Goal: Information Seeking & Learning: Learn about a topic

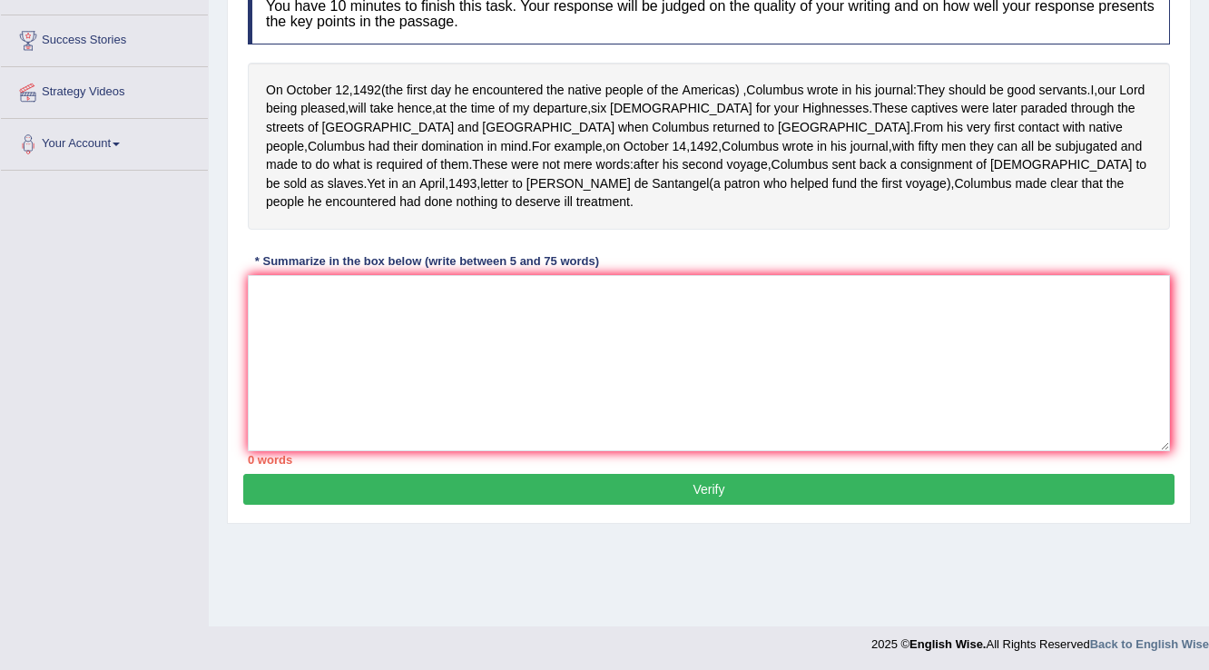
scroll to position [283, 0]
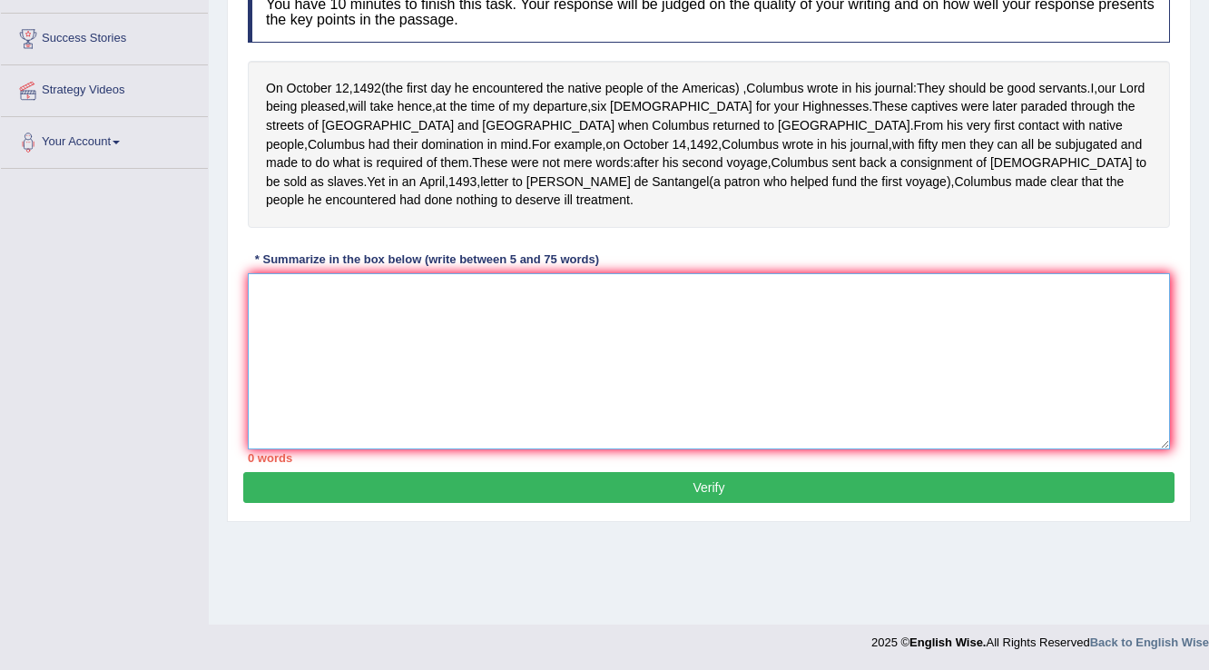
click at [479, 321] on textarea at bounding box center [709, 361] width 922 height 176
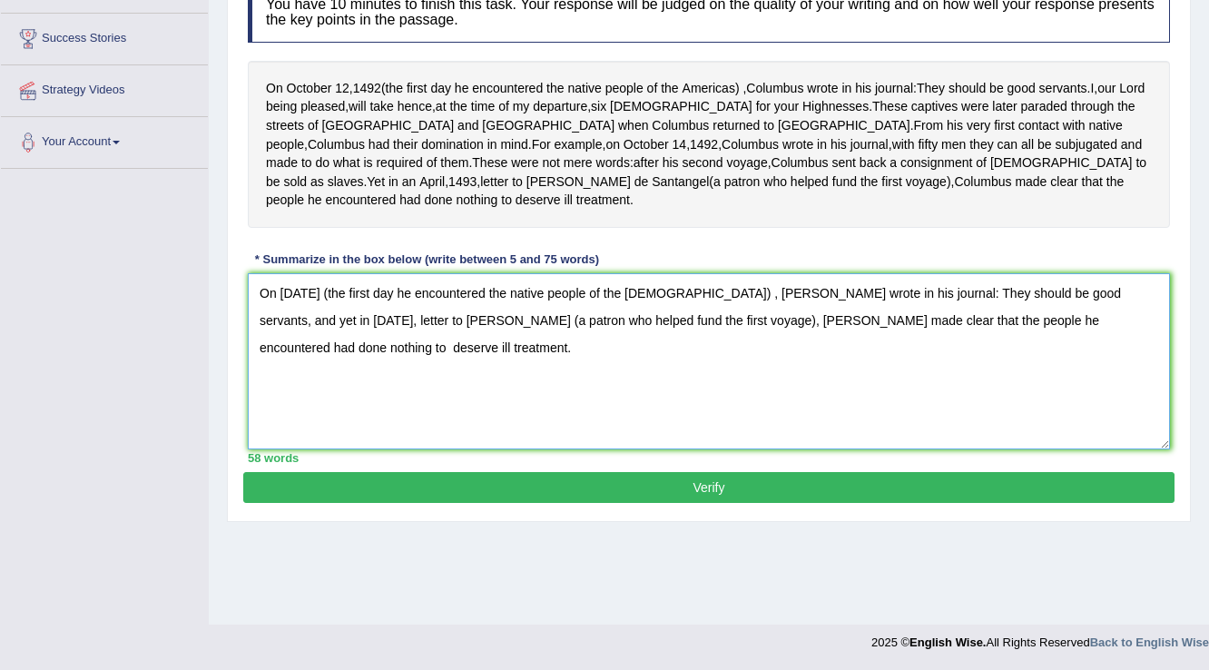
type textarea "On October 12, 1492 (the first day he encountered the native people of the Amer…"
click at [650, 472] on button "Verify" at bounding box center [708, 487] width 931 height 31
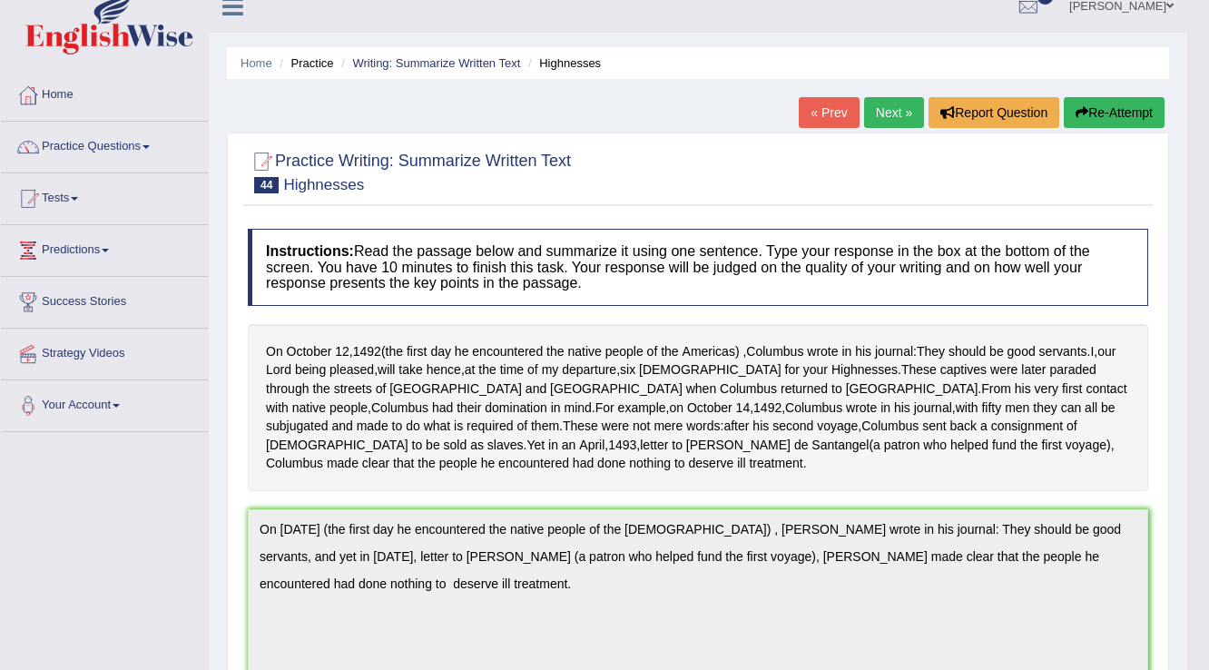
scroll to position [0, 0]
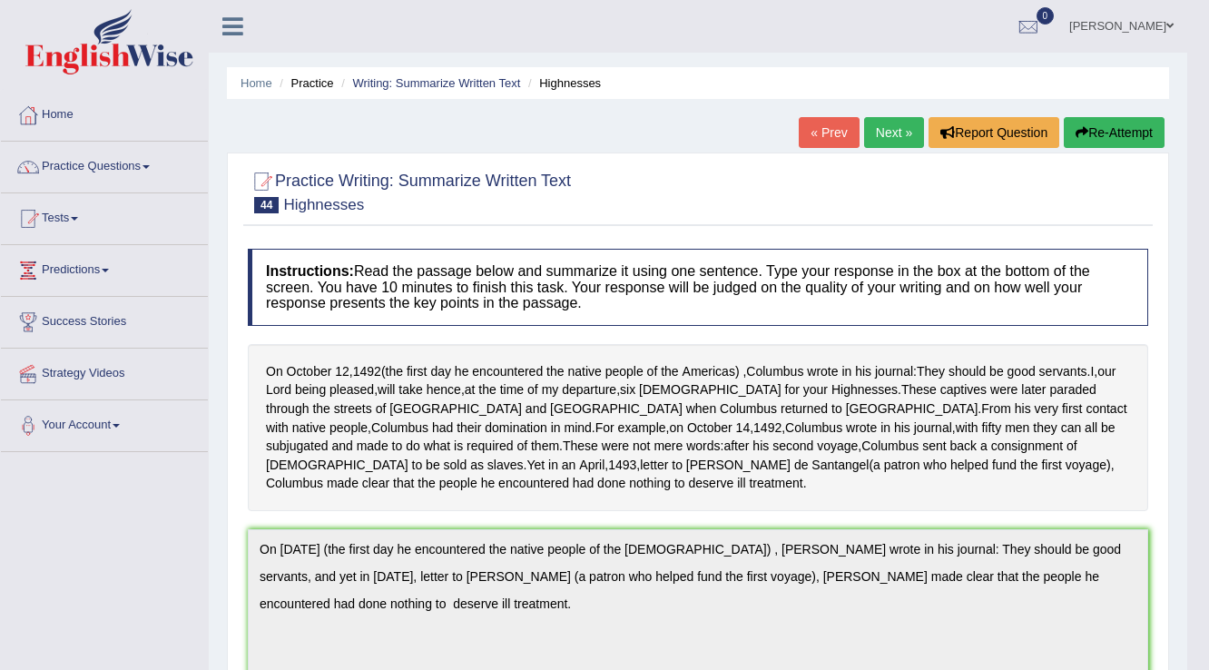
click at [898, 129] on link "Next »" at bounding box center [894, 132] width 60 height 31
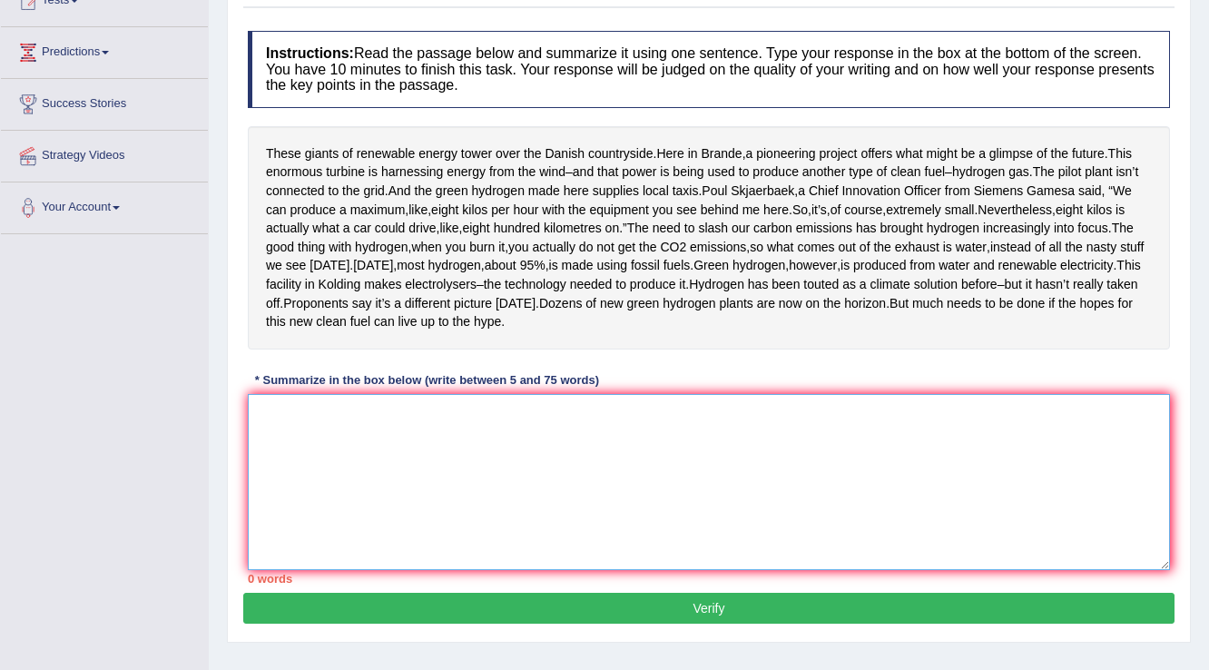
click at [441, 515] on textarea at bounding box center [709, 482] width 922 height 176
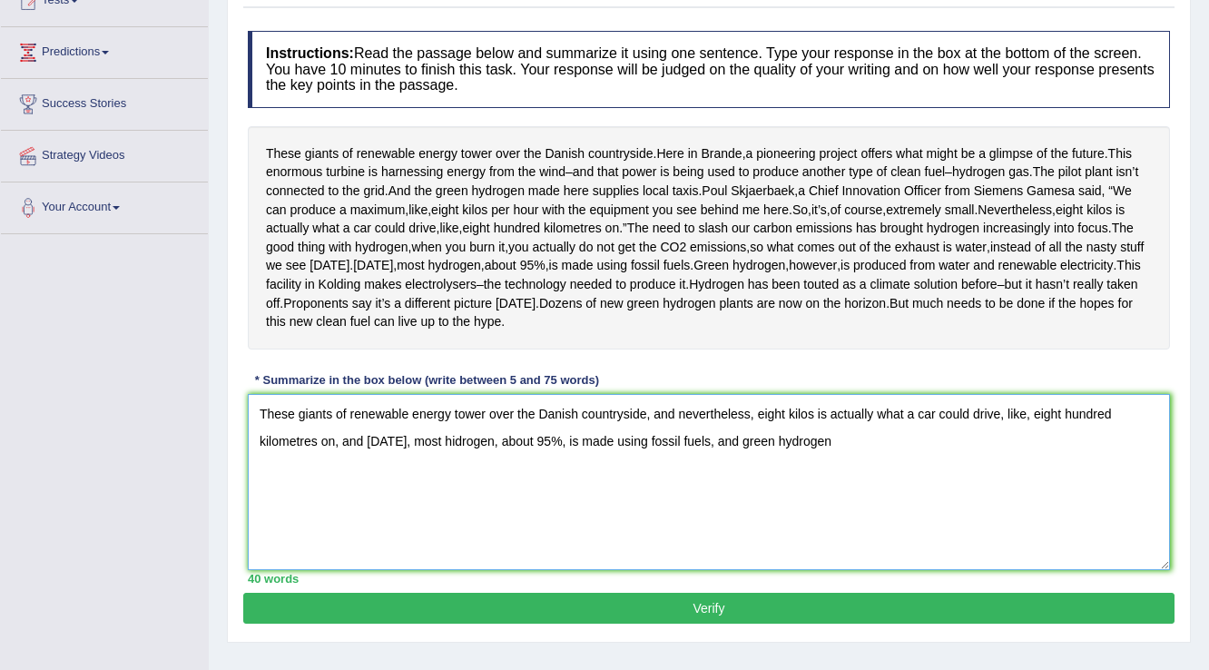
click at [444, 492] on textarea "These giants of renewable energy tower over the Danish countryside, and neverth…" at bounding box center [709, 482] width 922 height 176
click at [839, 496] on textarea "These giants of renewable energy tower over the Danish countryside, and neverth…" at bounding box center [709, 482] width 922 height 176
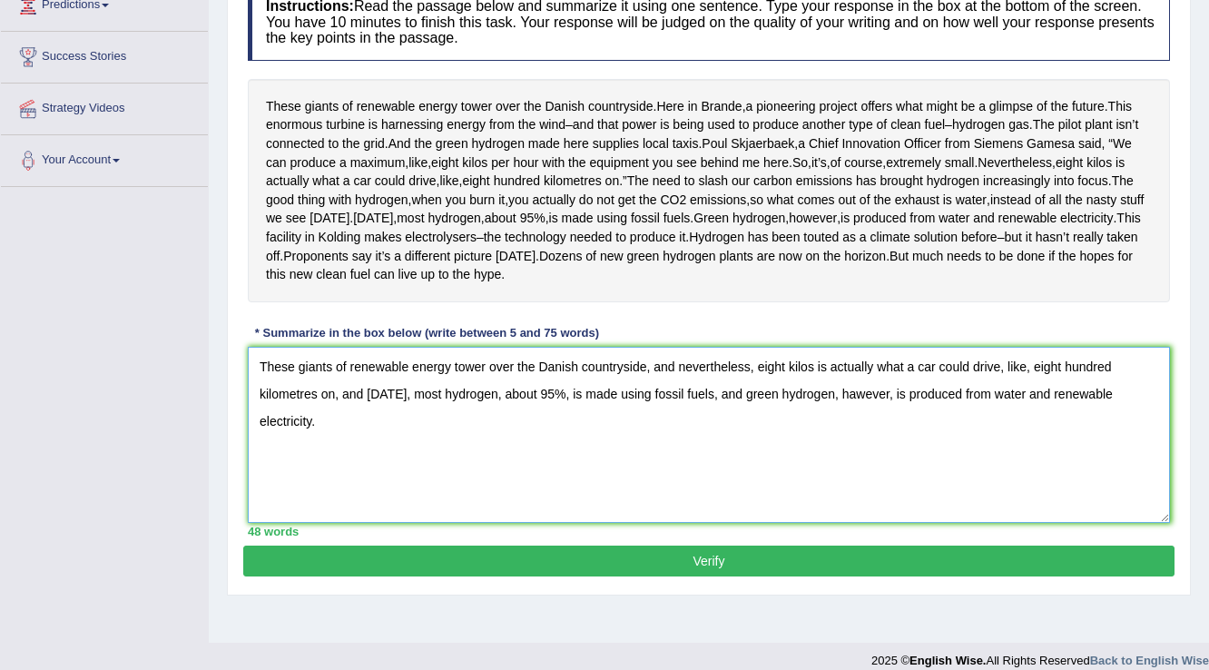
scroll to position [303, 0]
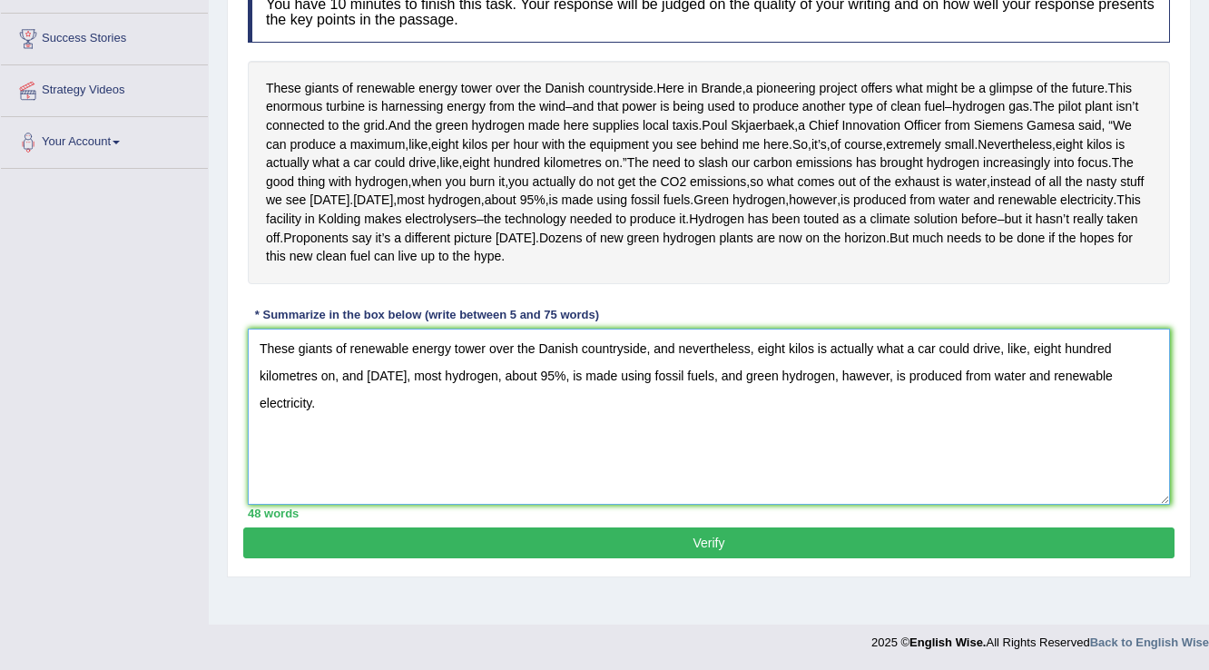
type textarea "These giants of renewable energy tower over the Danish countryside, and neverth…"
click at [706, 558] on button "Verify" at bounding box center [708, 542] width 931 height 31
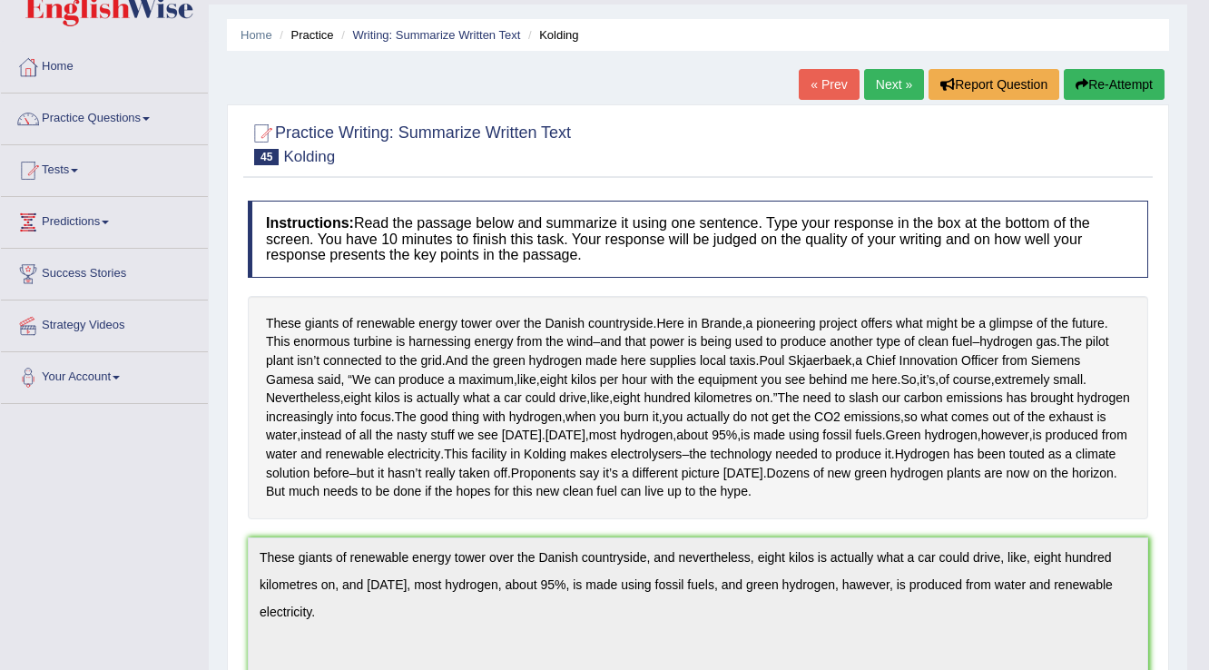
scroll to position [0, 0]
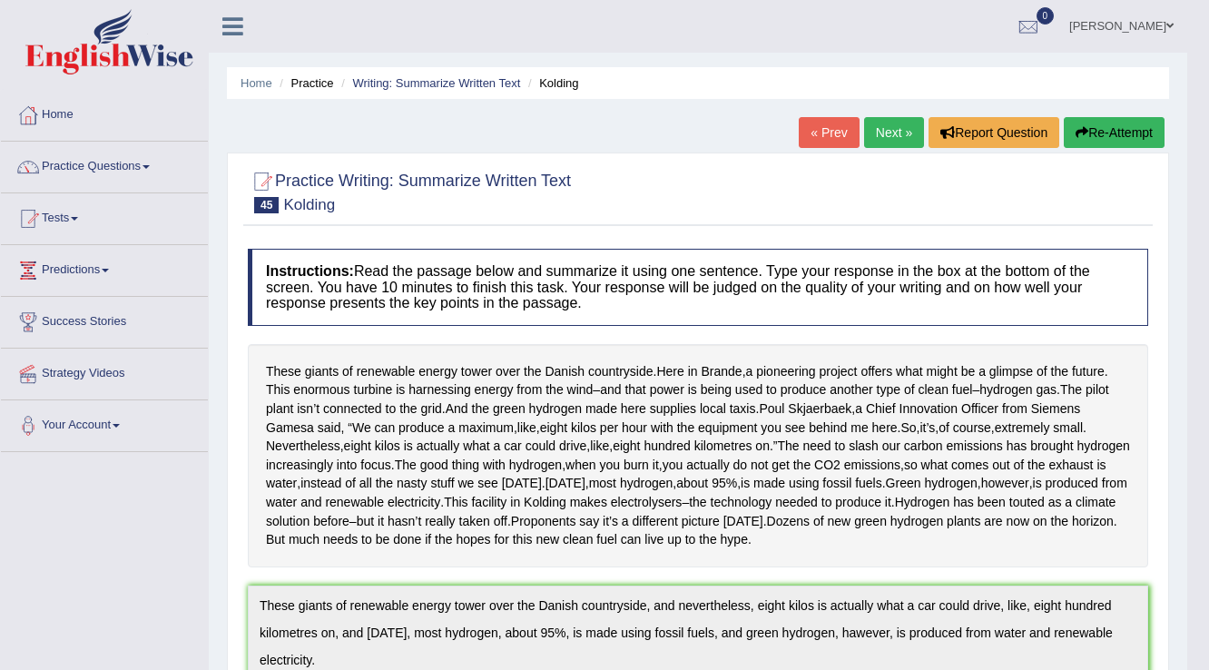
click at [899, 133] on link "Next »" at bounding box center [894, 132] width 60 height 31
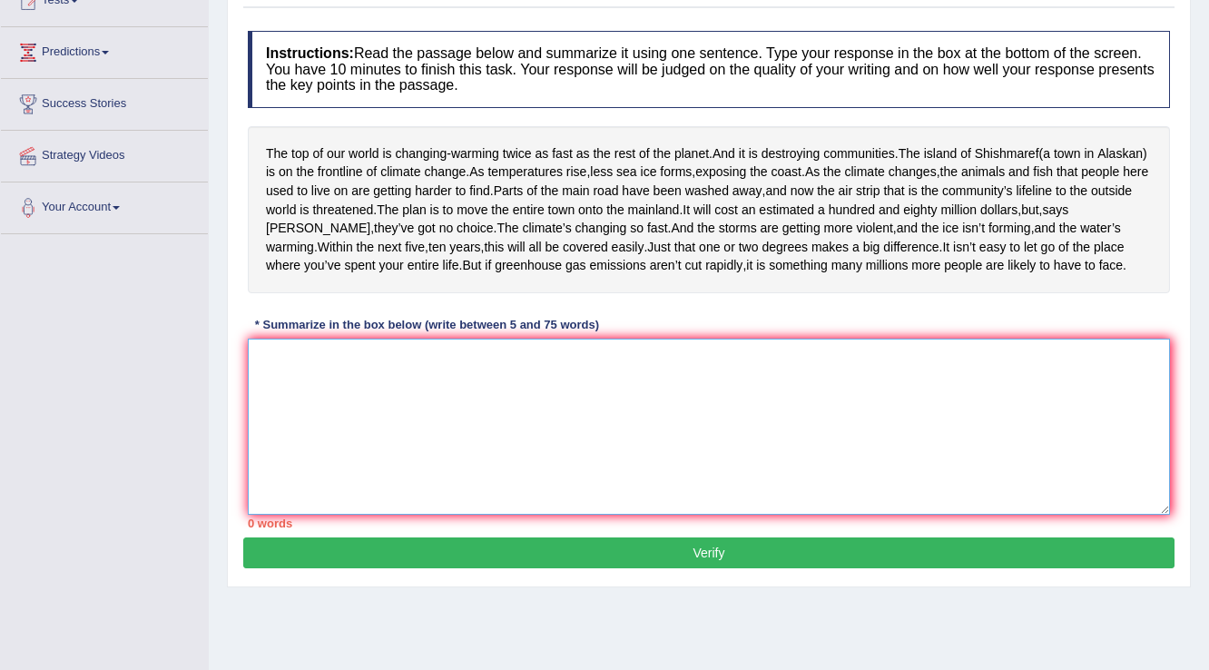
click at [381, 454] on textarea at bounding box center [709, 427] width 922 height 176
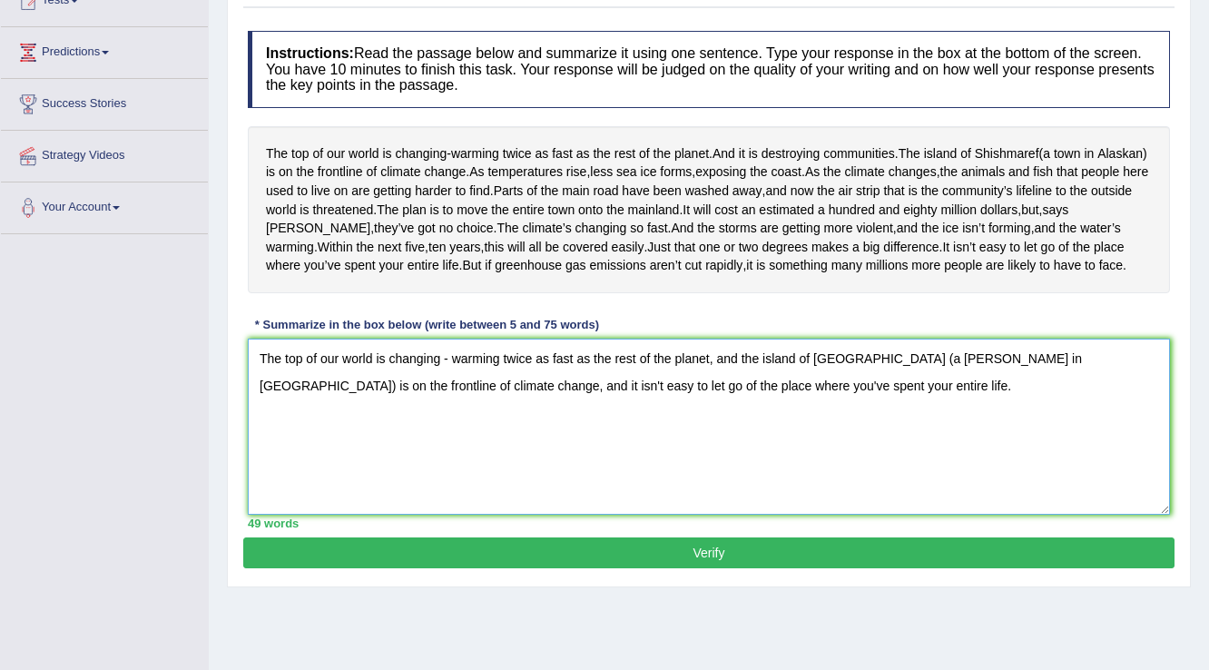
type textarea "The top of our world is changing - warming twice as fast as the rest of the pla…"
click at [688, 568] on button "Verify" at bounding box center [708, 552] width 931 height 31
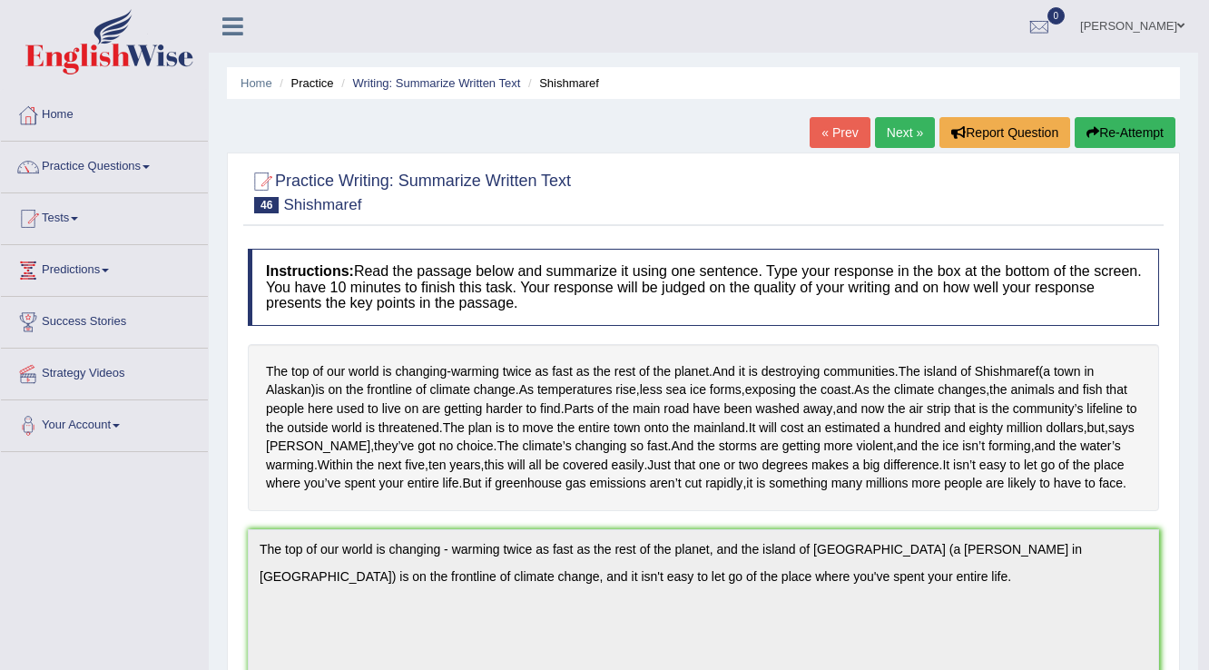
click at [894, 131] on link "Next »" at bounding box center [905, 132] width 60 height 31
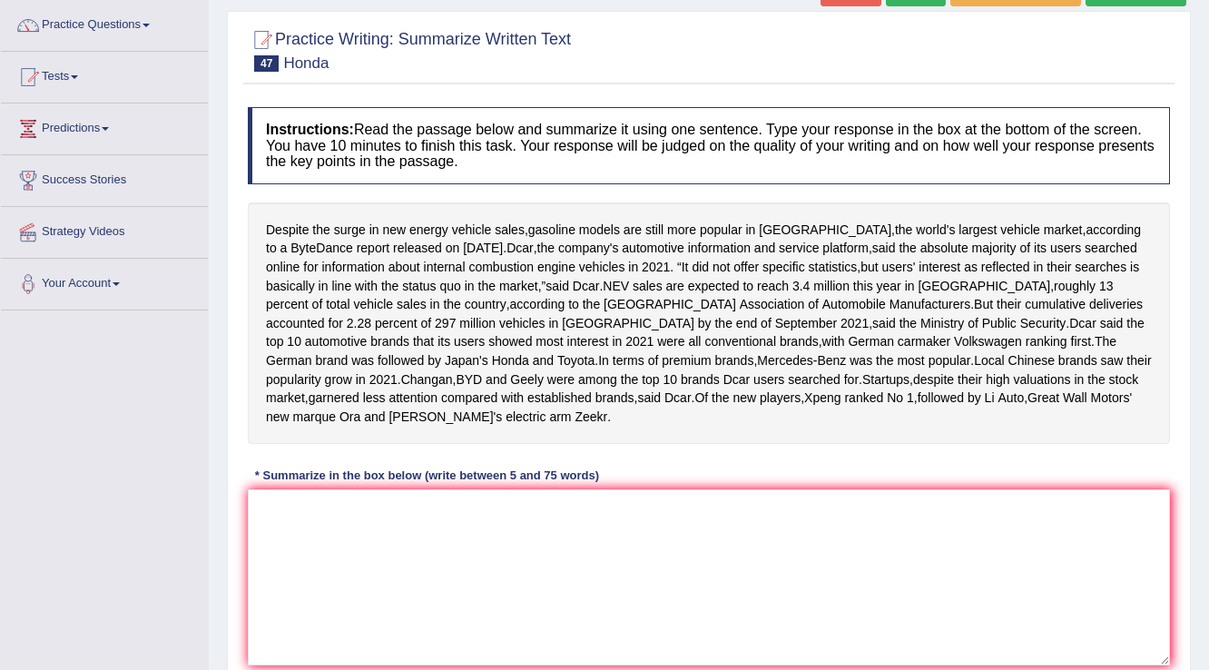
scroll to position [145, 0]
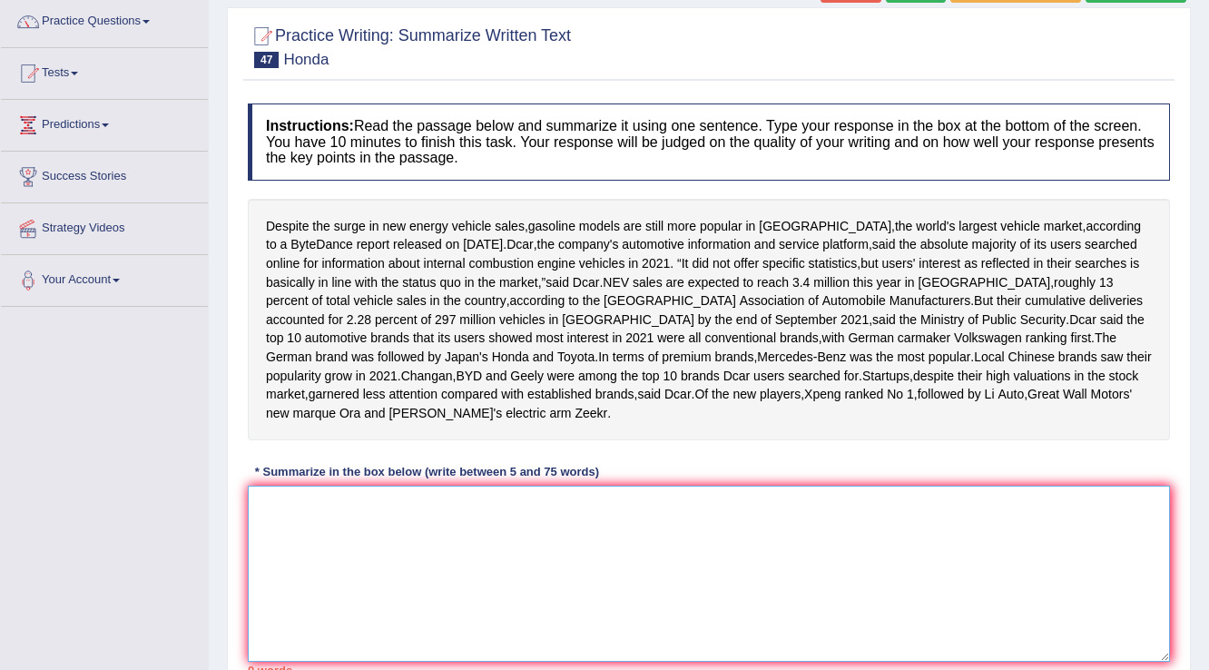
click at [358, 631] on textarea at bounding box center [709, 574] width 922 height 176
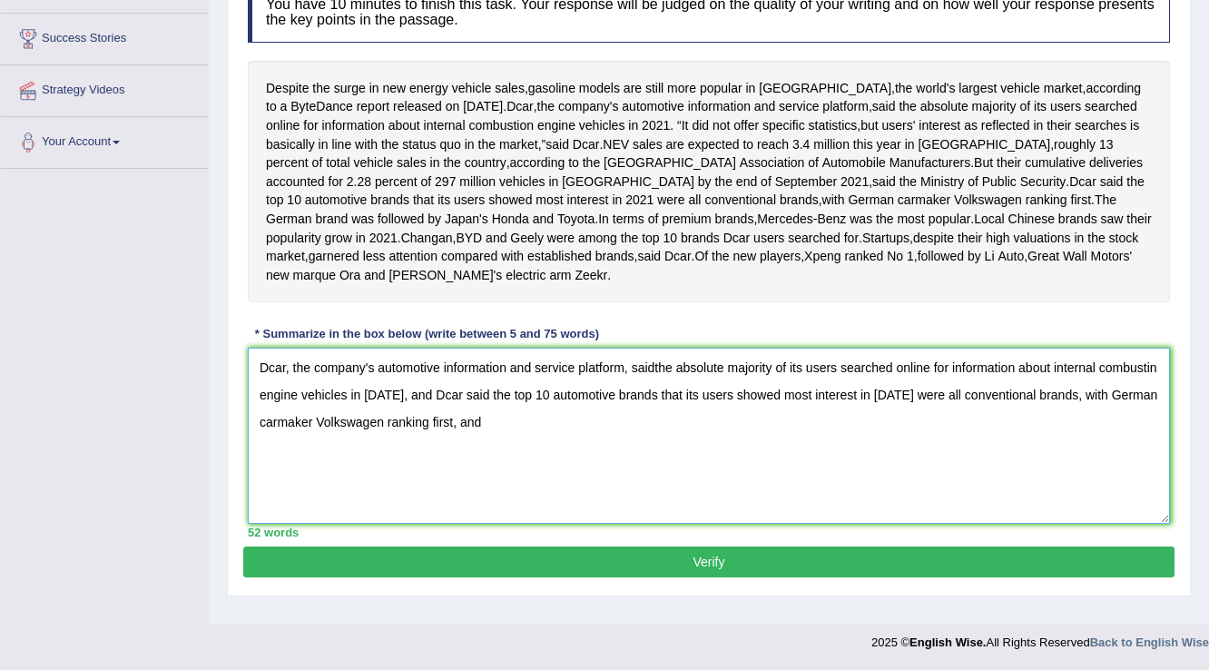
scroll to position [378, 0]
type textarea "Dcar, the company's automotive information and service platform, saidthe absolu…"
click at [738, 576] on button "Verify" at bounding box center [708, 561] width 931 height 31
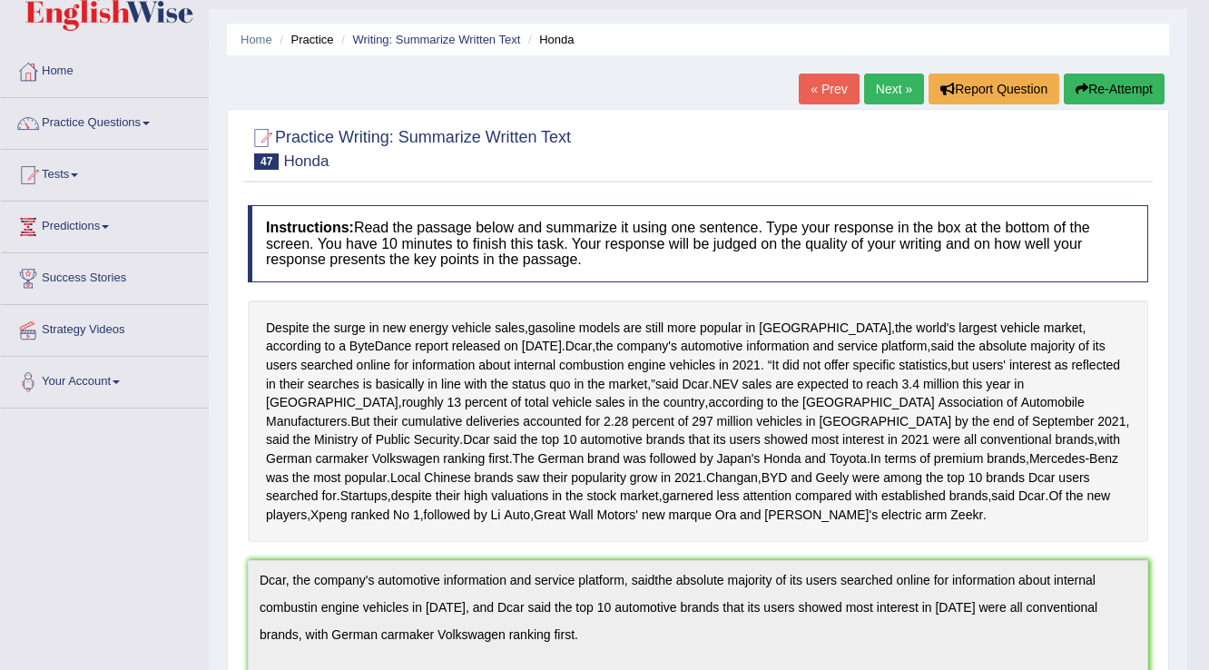
scroll to position [0, 0]
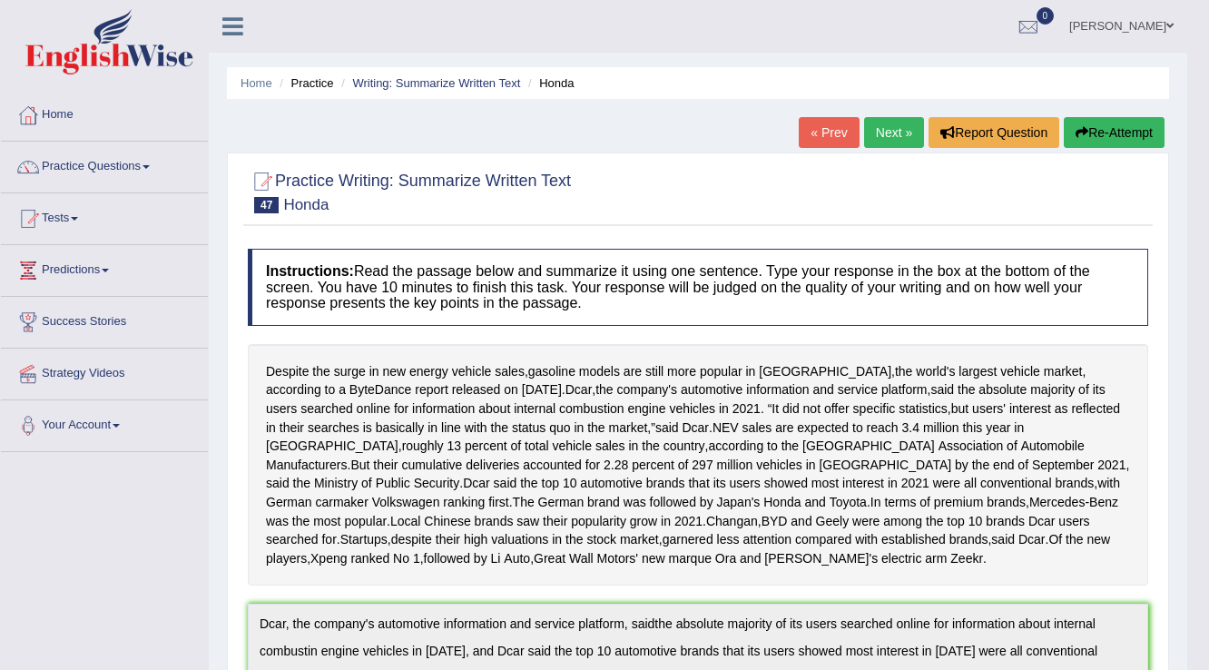
click at [889, 136] on link "Next »" at bounding box center [894, 132] width 60 height 31
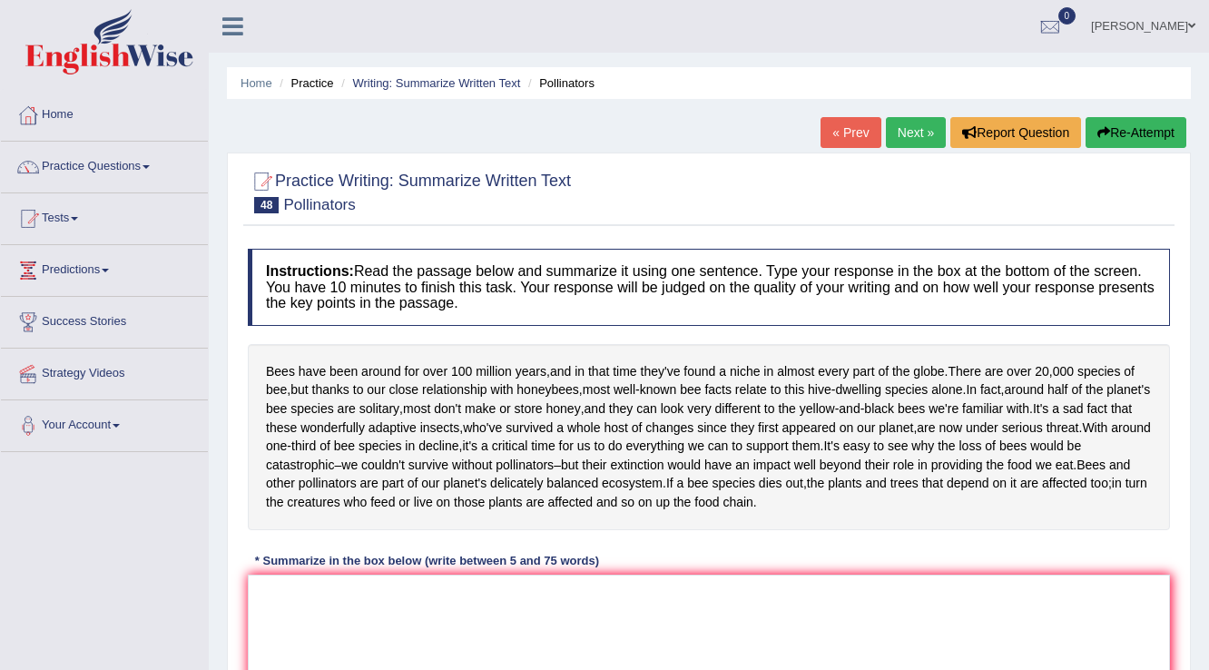
click at [918, 131] on link "Next »" at bounding box center [916, 132] width 60 height 31
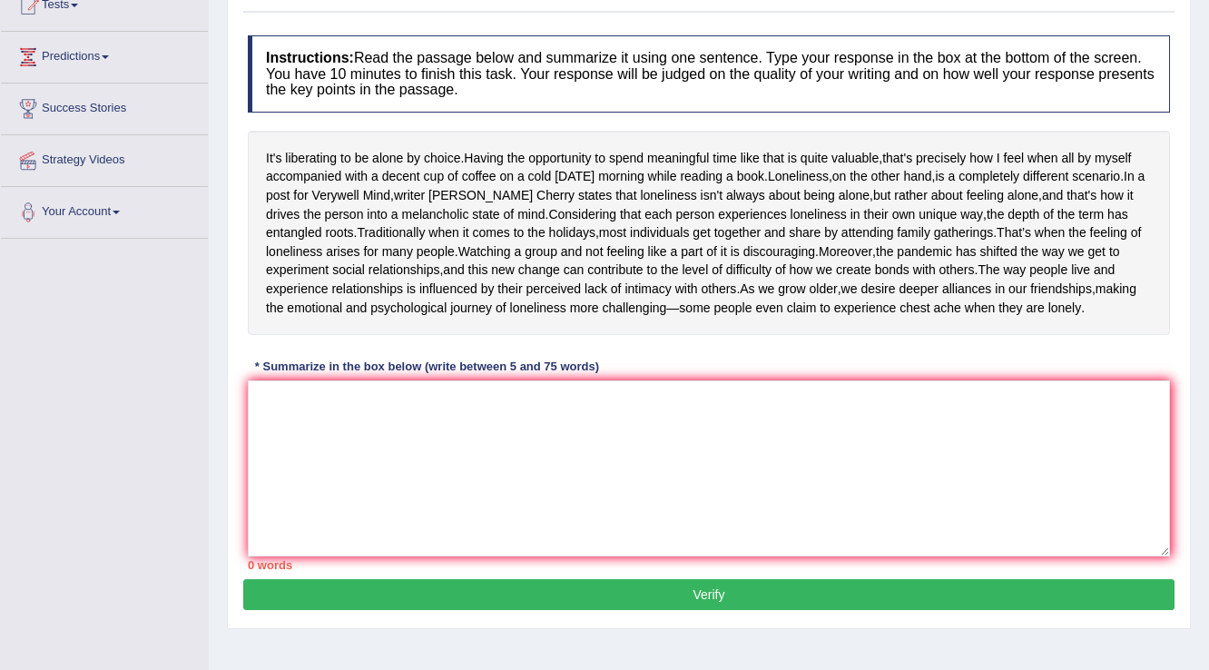
scroll to position [218, 0]
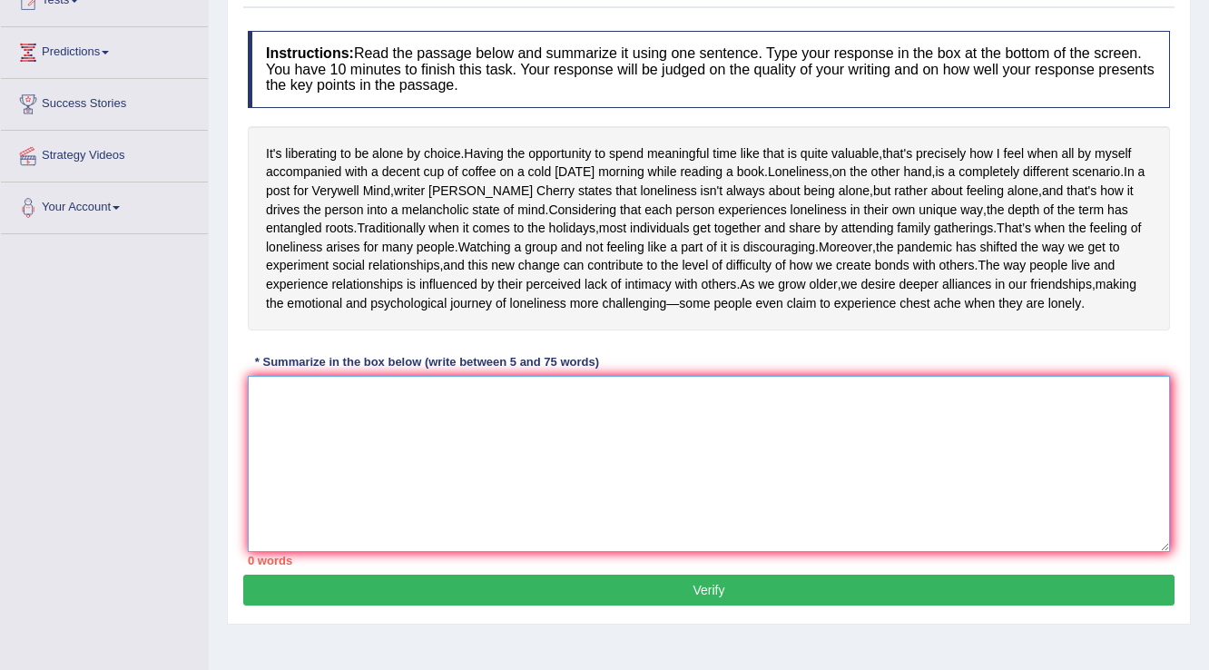
click at [358, 510] on textarea at bounding box center [709, 464] width 922 height 176
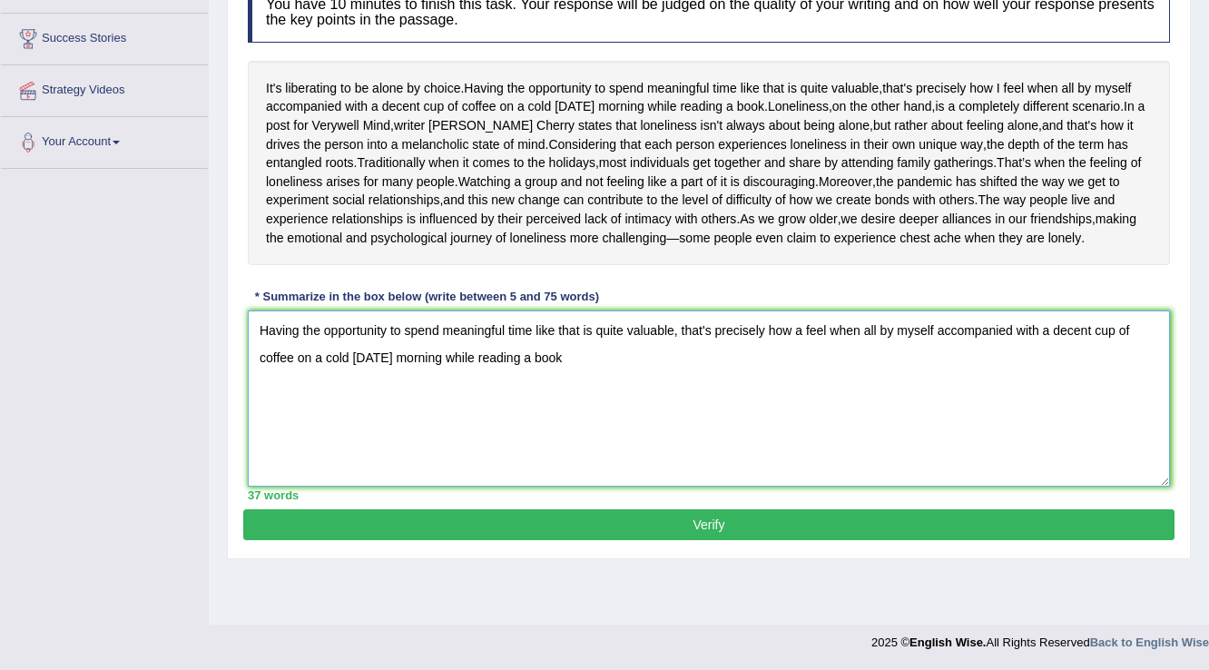
scroll to position [322, 0]
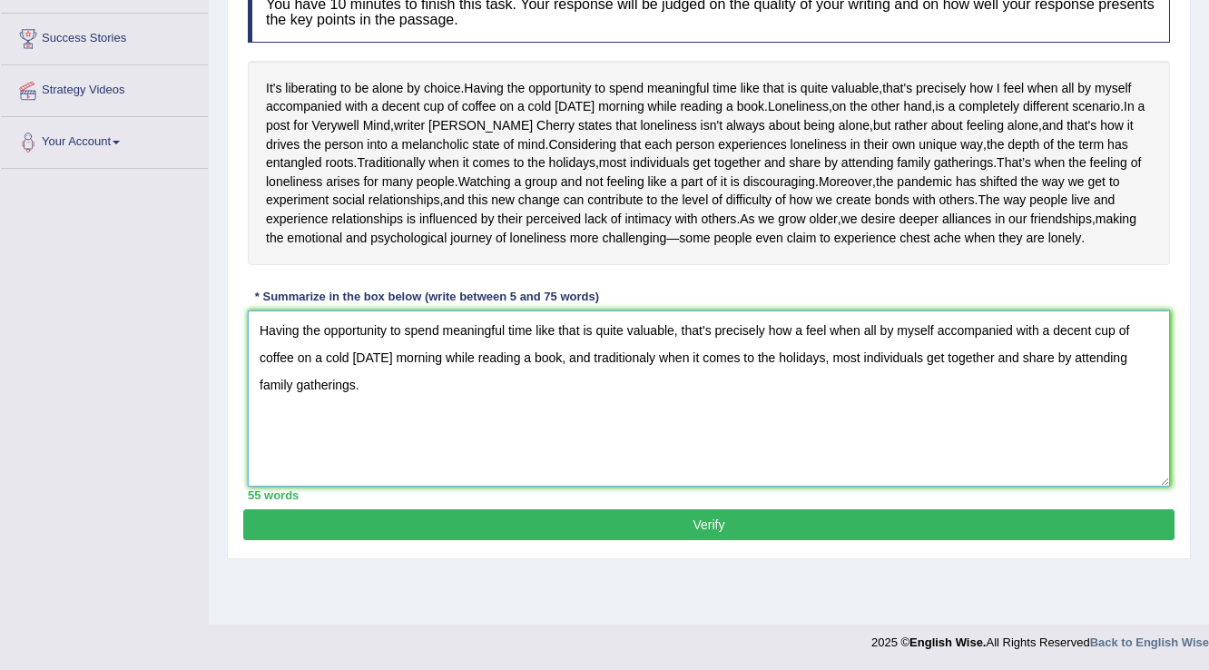
type textarea "Having the opportunity to spend meaningful time like that is quite valuable, th…"
click at [741, 540] on button "Verify" at bounding box center [708, 524] width 931 height 31
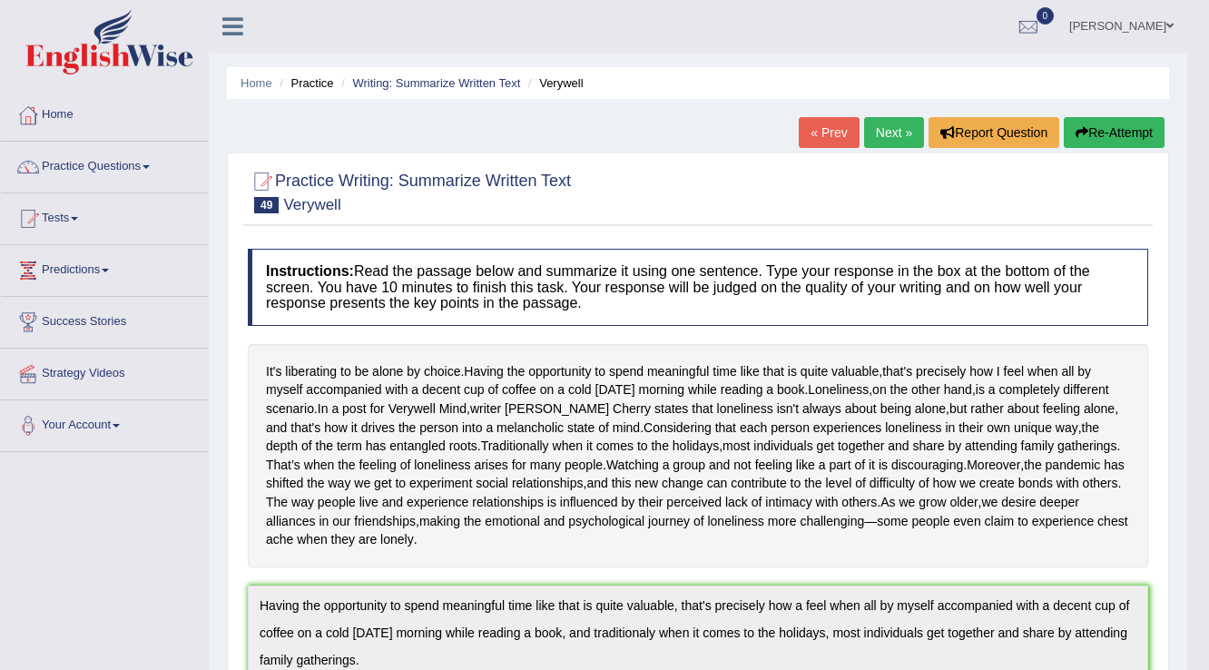
scroll to position [0, 0]
